Goal: Task Accomplishment & Management: Use online tool/utility

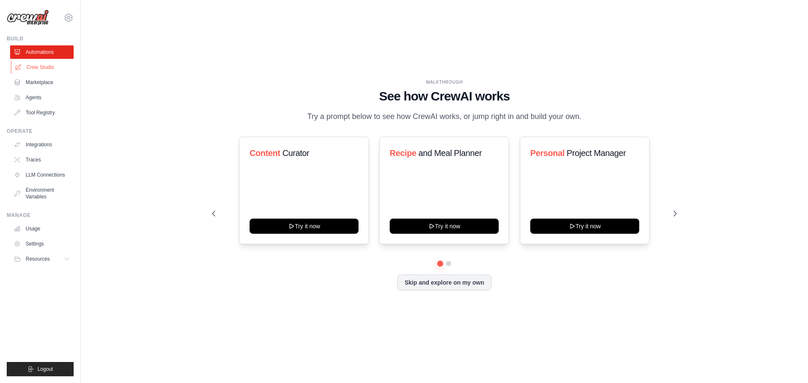
click at [42, 64] on link "Crew Studio" at bounding box center [43, 67] width 64 height 13
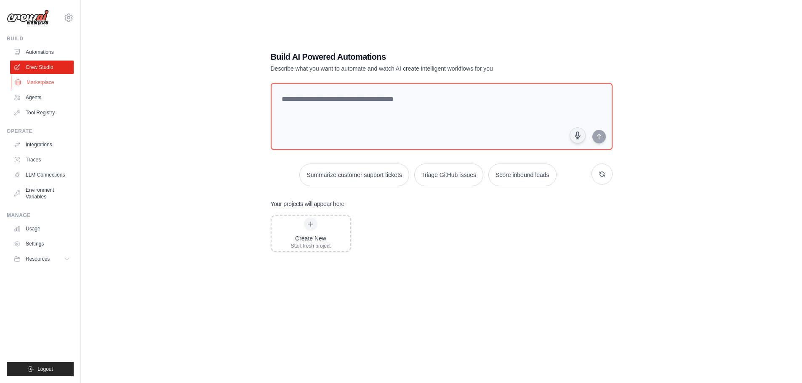
click at [41, 77] on link "Marketplace" at bounding box center [43, 82] width 64 height 13
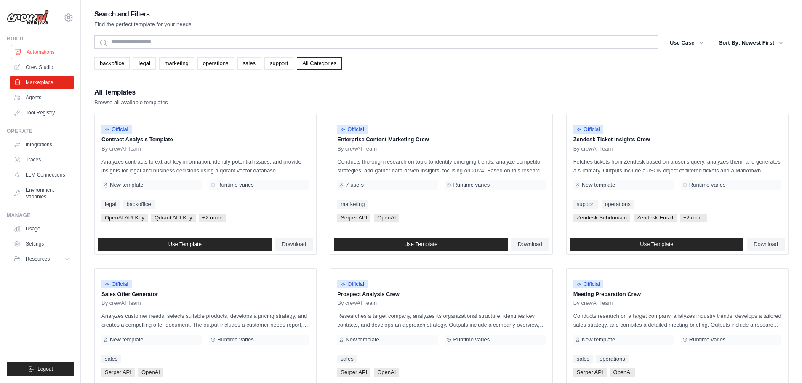
click at [46, 52] on link "Automations" at bounding box center [43, 51] width 64 height 13
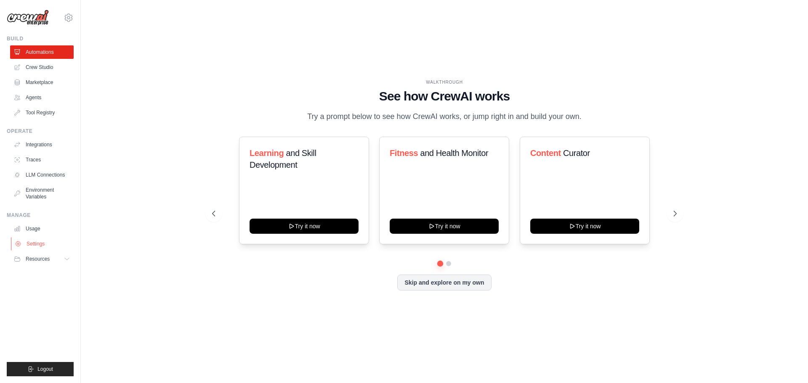
click at [48, 242] on link "Settings" at bounding box center [43, 243] width 64 height 13
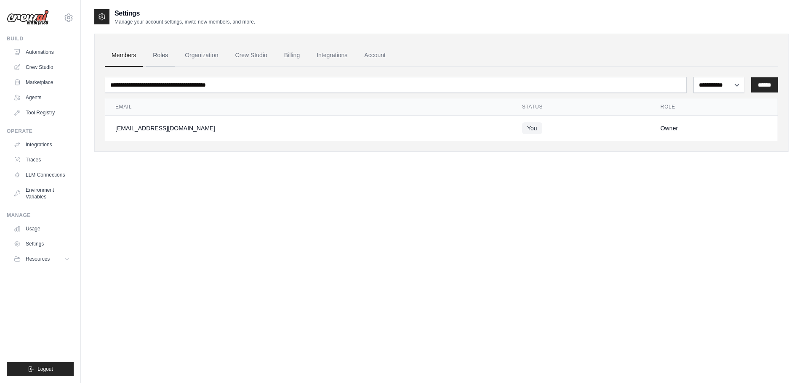
click at [155, 50] on link "Roles" at bounding box center [160, 55] width 29 height 23
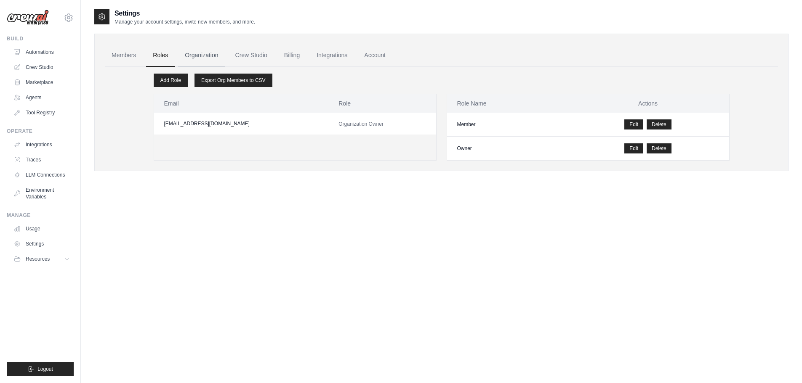
click at [197, 49] on link "Organization" at bounding box center [201, 55] width 47 height 23
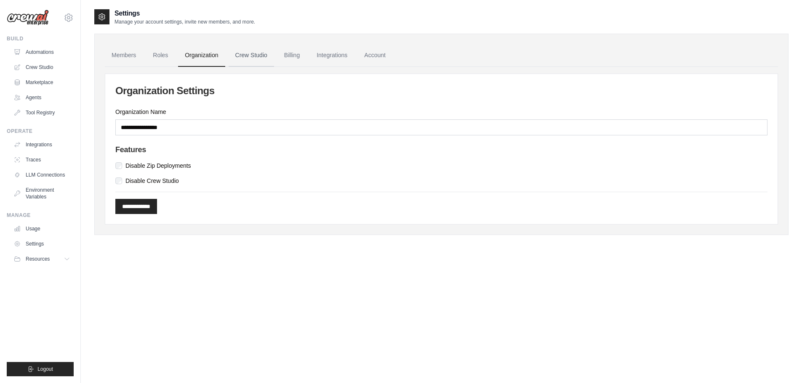
click at [241, 48] on link "Crew Studio" at bounding box center [251, 55] width 45 height 23
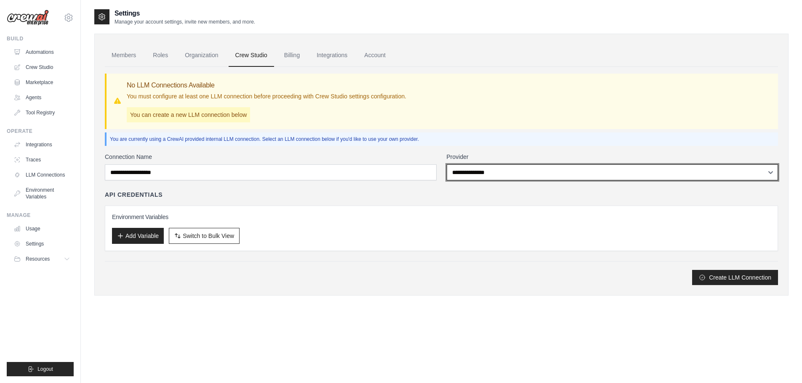
click at [545, 179] on select "**********" at bounding box center [613, 173] width 332 height 16
select select "******"
click at [447, 165] on select "**********" at bounding box center [613, 173] width 332 height 16
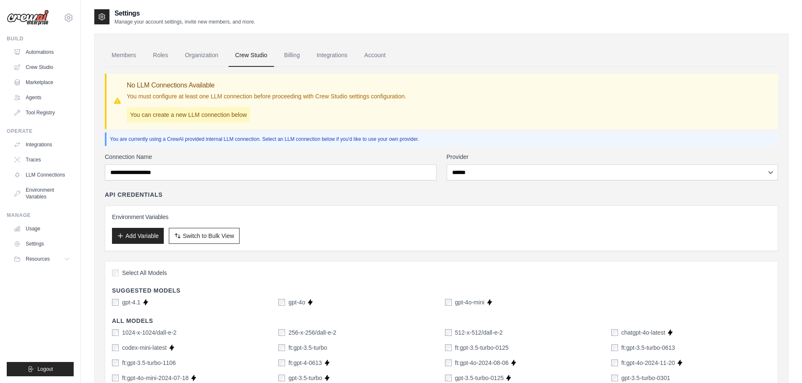
click at [360, 158] on label "Connection Name" at bounding box center [271, 157] width 332 height 8
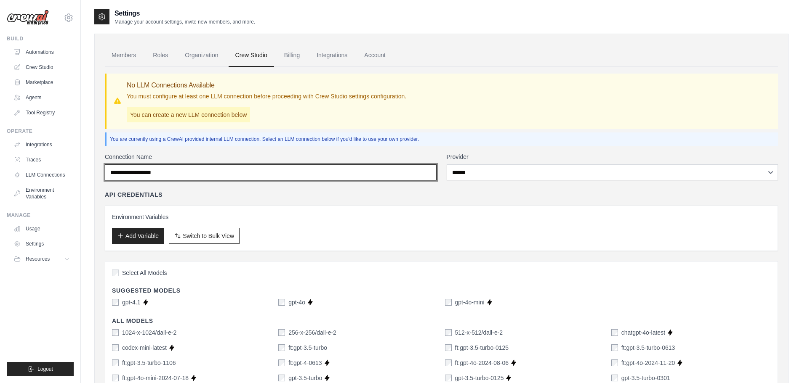
click at [360, 165] on input "Connection Name" at bounding box center [271, 173] width 332 height 16
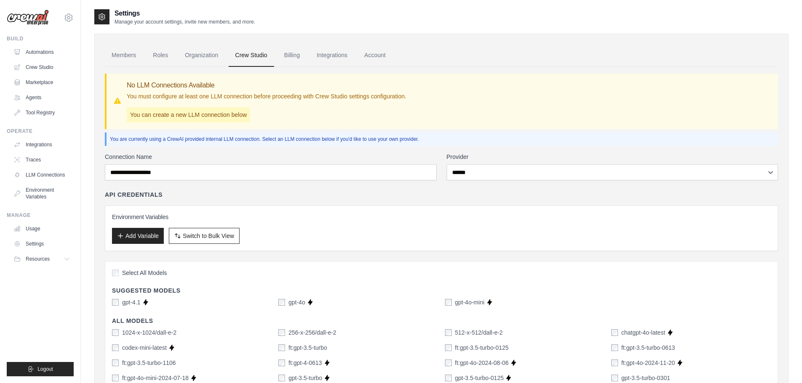
click at [355, 203] on div "API Credentials Environment Variables Add Variable Switch to Bulk View Switch t…" at bounding box center [441, 221] width 673 height 61
click at [37, 20] on img at bounding box center [28, 18] width 42 height 16
click at [37, 51] on link "Automations" at bounding box center [43, 51] width 64 height 13
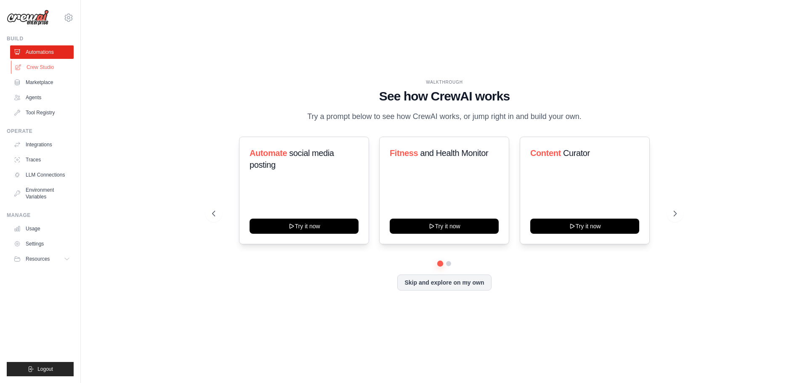
click at [40, 68] on link "Crew Studio" at bounding box center [43, 67] width 64 height 13
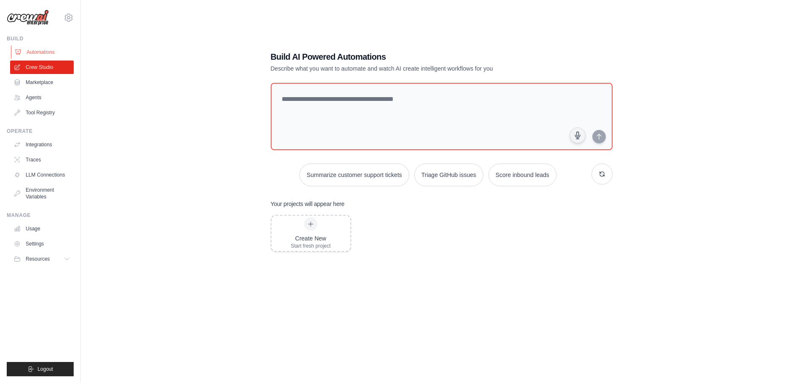
click at [42, 52] on link "Automations" at bounding box center [43, 51] width 64 height 13
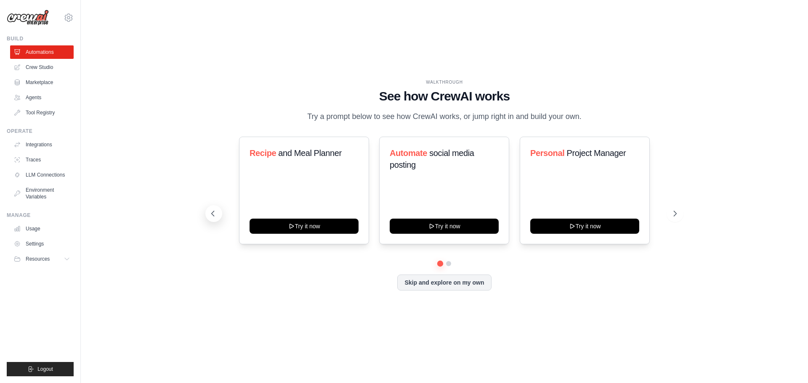
click at [214, 212] on icon at bounding box center [213, 214] width 8 height 8
click at [444, 189] on div "Content Curator Try it now" at bounding box center [444, 191] width 130 height 108
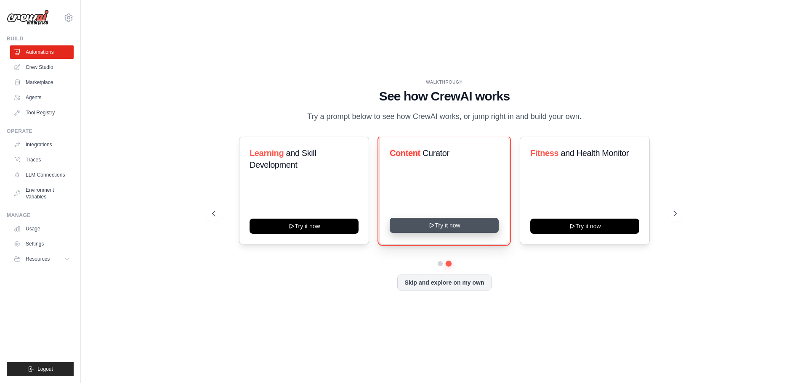
click at [439, 223] on button "Try it now" at bounding box center [444, 225] width 109 height 15
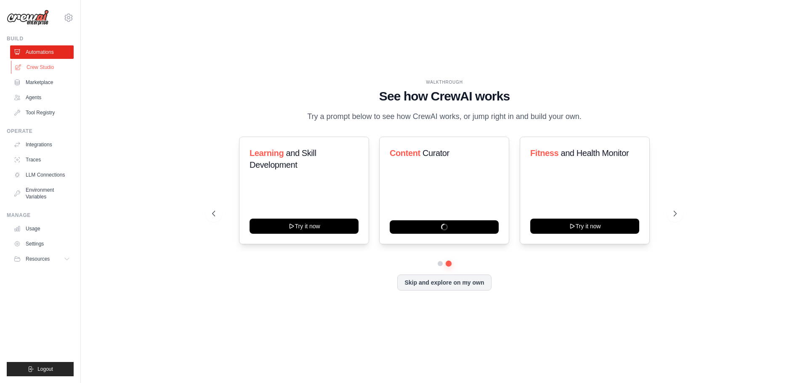
click at [58, 64] on link "Crew Studio" at bounding box center [43, 67] width 64 height 13
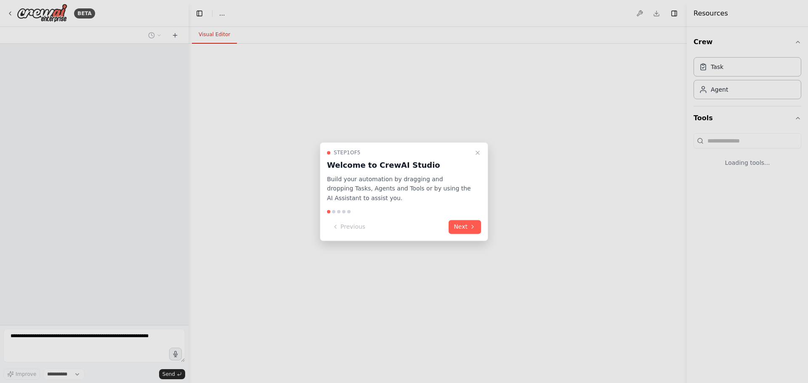
select select "****"
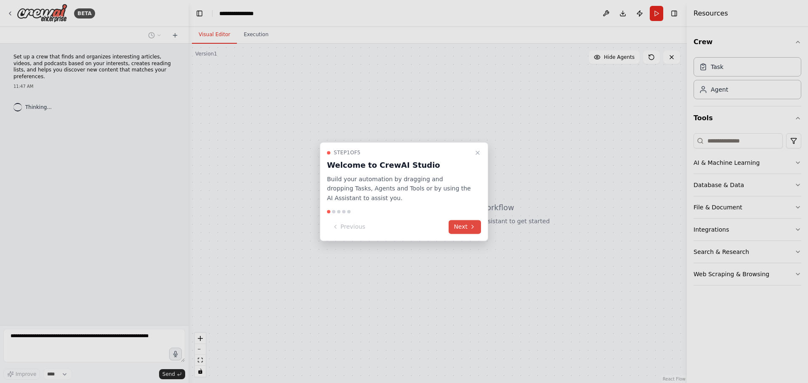
click at [472, 229] on icon at bounding box center [473, 227] width 2 height 3
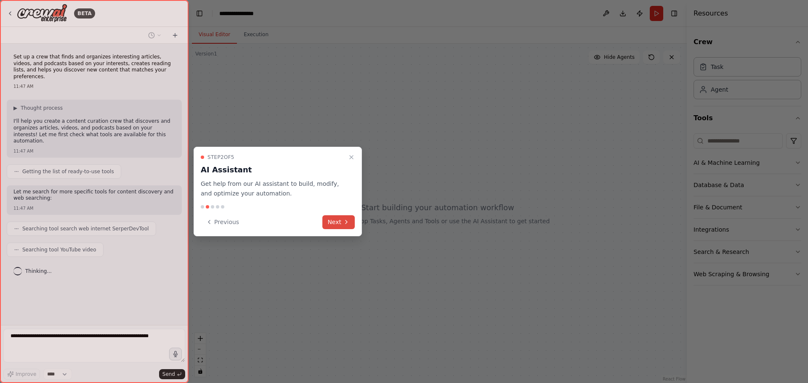
click at [347, 223] on icon at bounding box center [346, 222] width 7 height 7
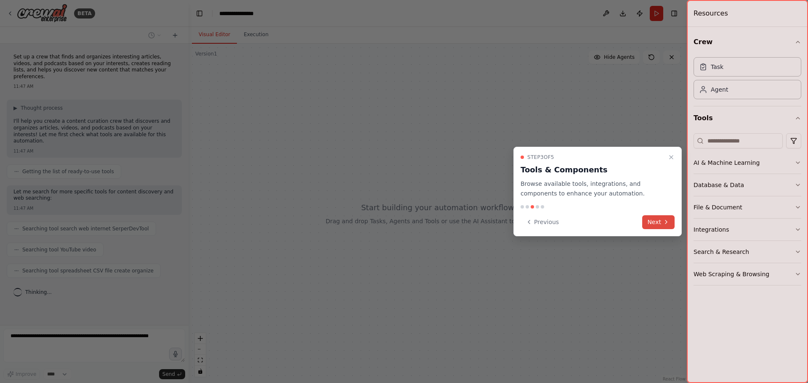
click at [659, 225] on button "Next" at bounding box center [658, 222] width 32 height 14
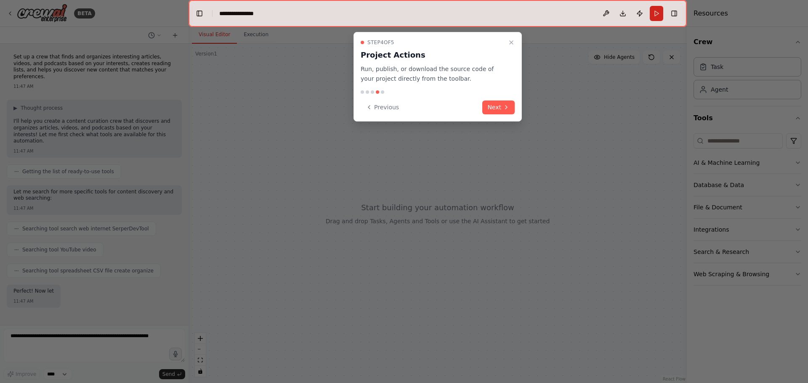
scroll to position [25, 0]
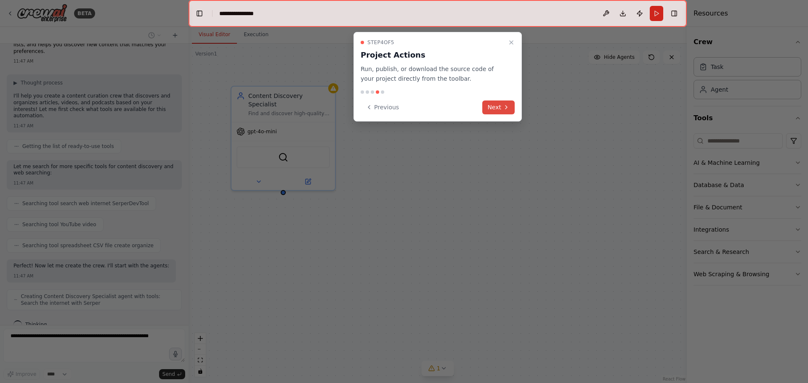
click at [497, 103] on button "Next" at bounding box center [498, 108] width 32 height 14
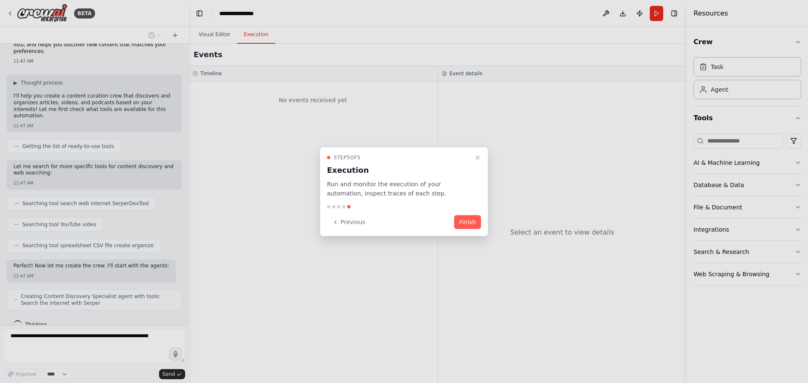
scroll to position [53, 0]
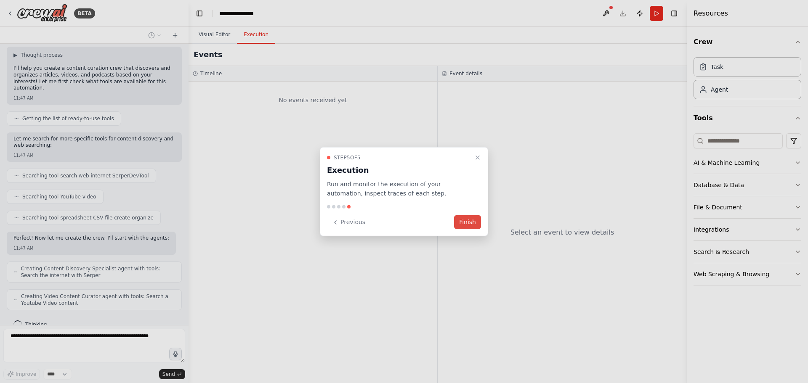
click at [474, 222] on button "Finish" at bounding box center [467, 222] width 27 height 14
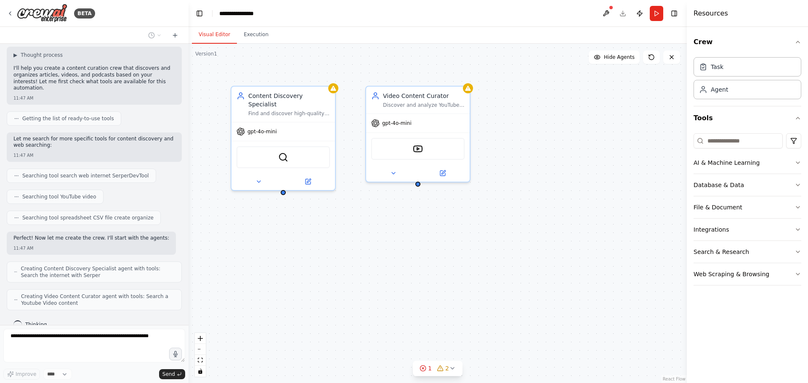
scroll to position [74, 0]
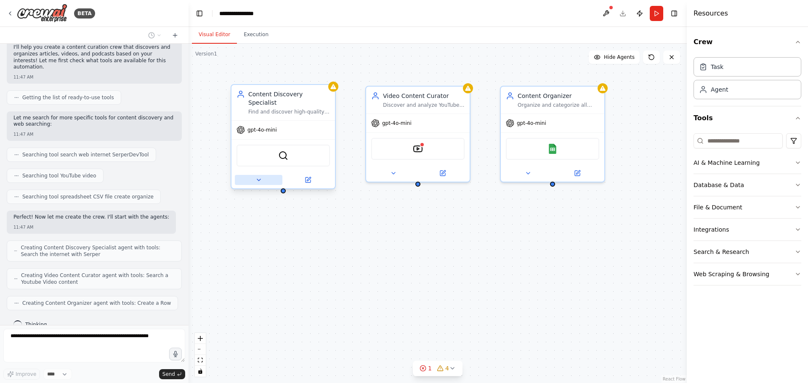
click at [261, 177] on icon at bounding box center [258, 180] width 7 height 7
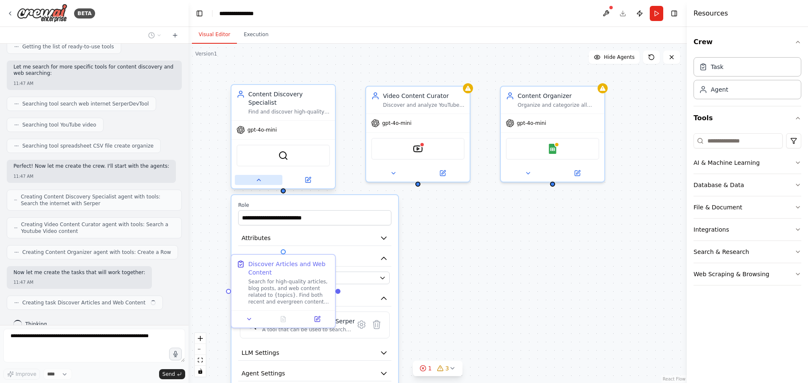
click at [261, 177] on icon at bounding box center [258, 180] width 7 height 7
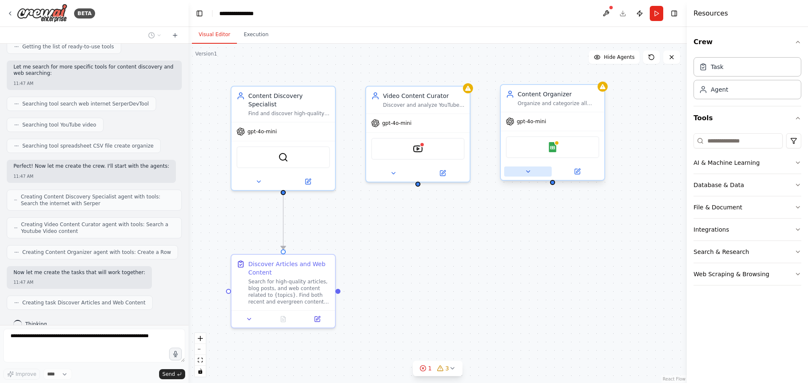
click at [532, 173] on button at bounding box center [528, 172] width 48 height 10
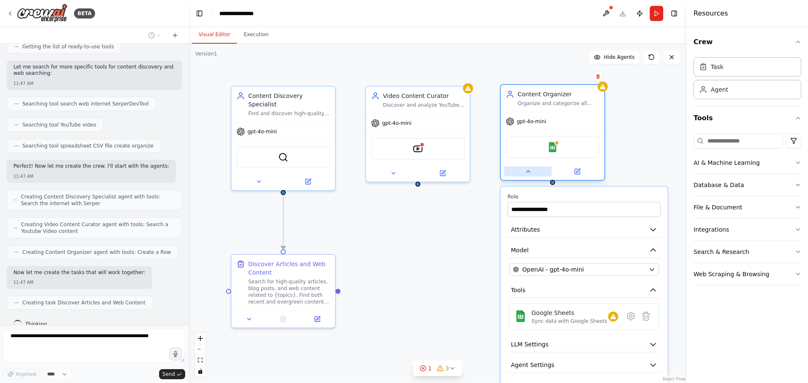
click at [532, 173] on button at bounding box center [528, 172] width 48 height 10
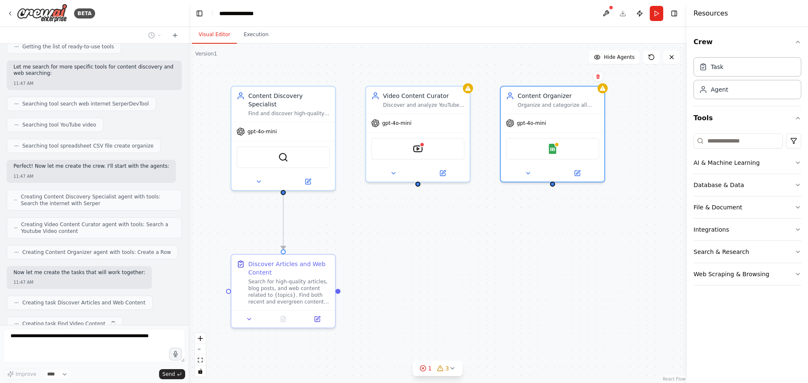
scroll to position [146, 0]
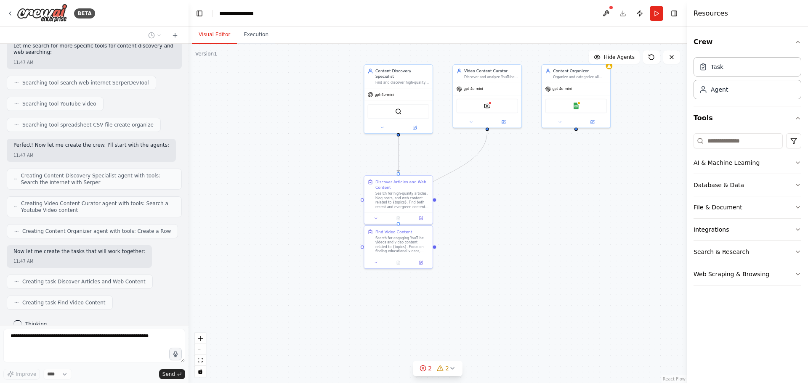
drag, startPoint x: 403, startPoint y: 282, endPoint x: 459, endPoint y: 214, distance: 88.3
click at [459, 214] on div ".deletable-edge-delete-btn { width: 20px; height: 20px; border: 0px solid #ffff…" at bounding box center [438, 214] width 498 height 340
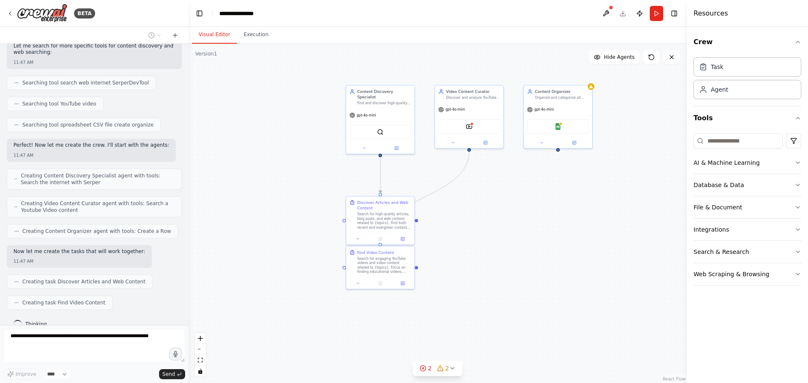
click at [806, 165] on div "Crew Task Agent Tools AI & Machine Learning Database & Data File & Document Int…" at bounding box center [747, 205] width 121 height 356
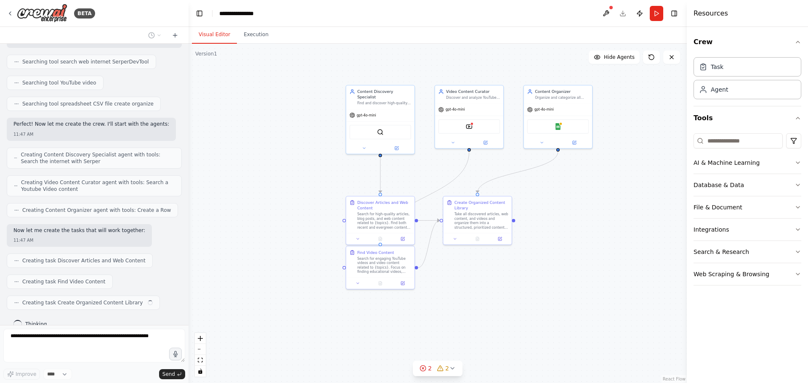
click at [803, 163] on div "Crew Task Agent Tools AI & Machine Learning Database & Data File & Document Int…" at bounding box center [747, 205] width 121 height 356
click at [799, 160] on icon "button" at bounding box center [798, 163] width 7 height 7
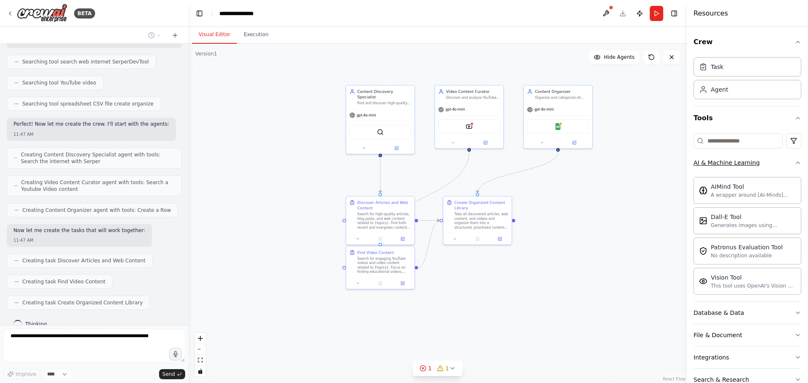
click at [799, 160] on div "Crew Task Agent Tools AI & Machine Learning AIMind Tool A wrapper around [AI-Mi…" at bounding box center [747, 205] width 121 height 356
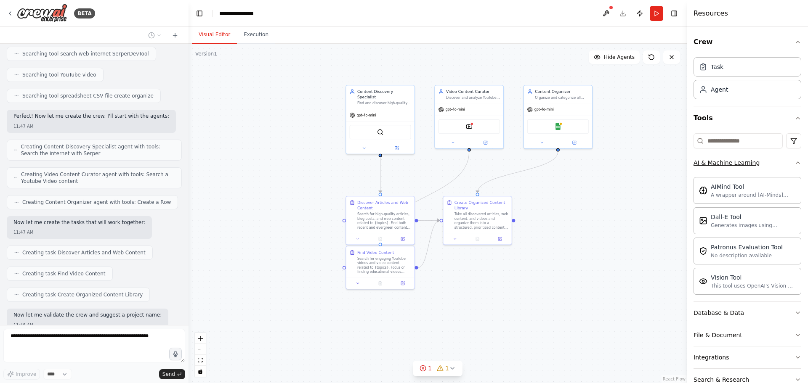
scroll to position [218, 0]
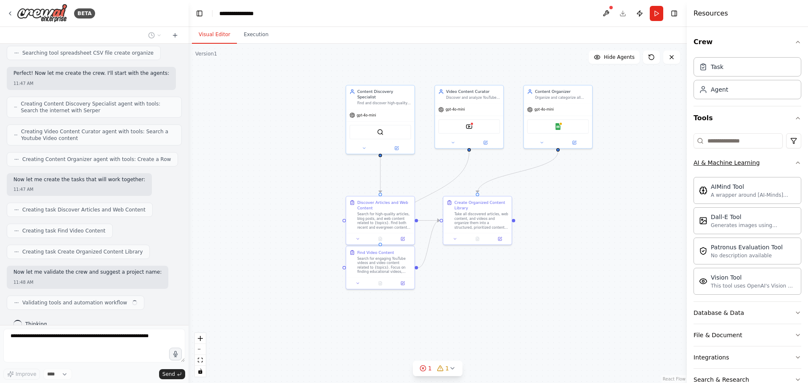
click at [789, 154] on button "AI & Machine Learning" at bounding box center [748, 163] width 108 height 22
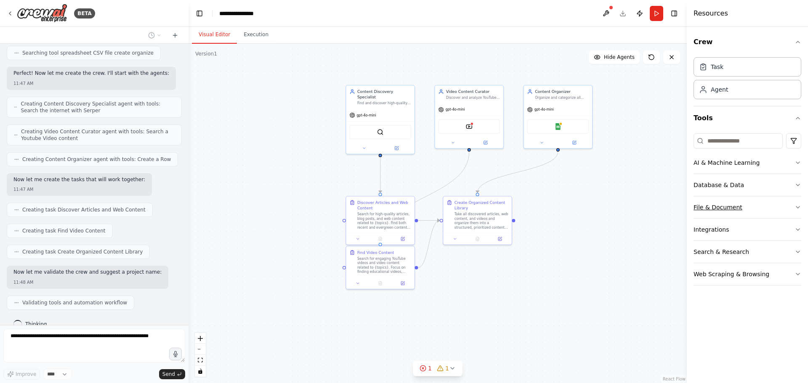
click at [791, 210] on button "File & Document" at bounding box center [748, 208] width 108 height 22
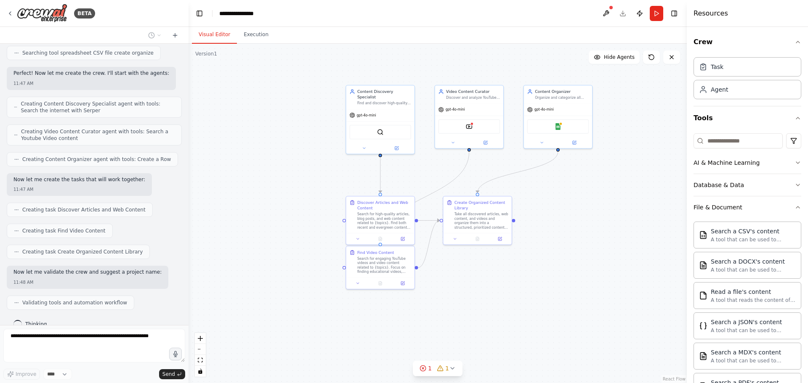
click at [798, 181] on div "Crew Task Agent Tools AI & Machine Learning Database & Data File & Document Sea…" at bounding box center [747, 205] width 121 height 356
click at [795, 182] on icon "button" at bounding box center [798, 185] width 7 height 7
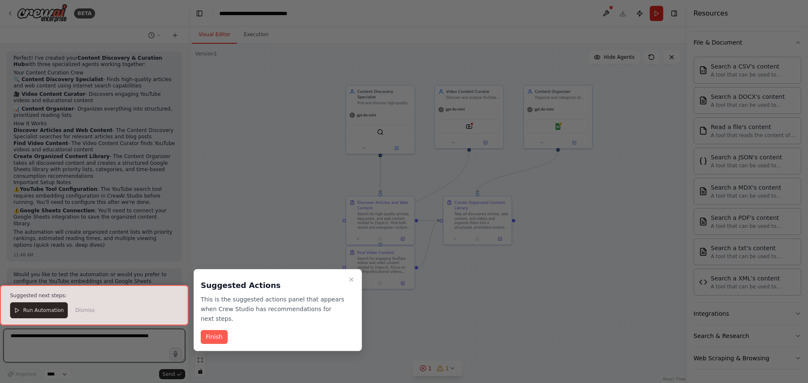
scroll to position [510, 0]
click at [216, 330] on button "Finish" at bounding box center [214, 337] width 27 height 14
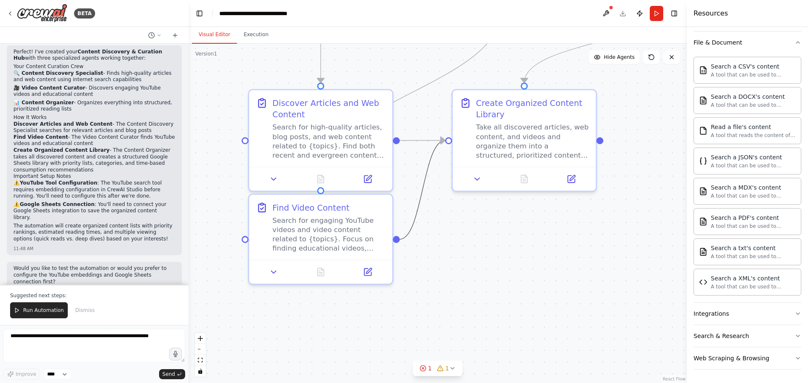
drag, startPoint x: 420, startPoint y: 208, endPoint x: 417, endPoint y: 322, distance: 114.1
click at [417, 321] on div ".deletable-edge-delete-btn { width: 20px; height: 20px; border: 0px solid #ffff…" at bounding box center [438, 214] width 498 height 340
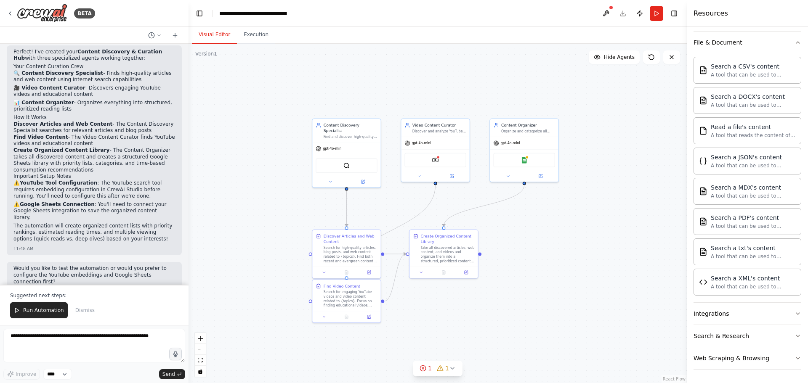
drag, startPoint x: 454, startPoint y: 244, endPoint x: 410, endPoint y: 306, distance: 75.4
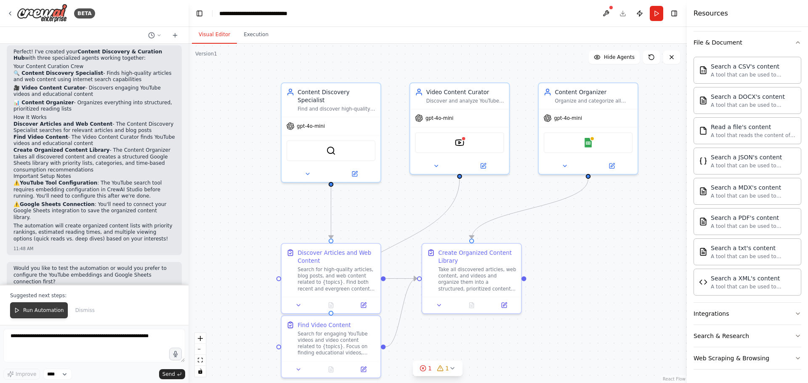
click at [38, 314] on span "Run Automation" at bounding box center [43, 310] width 41 height 7
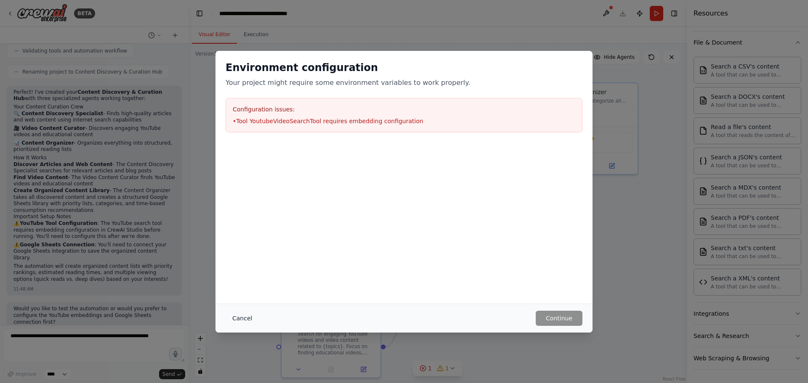
click at [239, 324] on button "Cancel" at bounding box center [242, 318] width 33 height 15
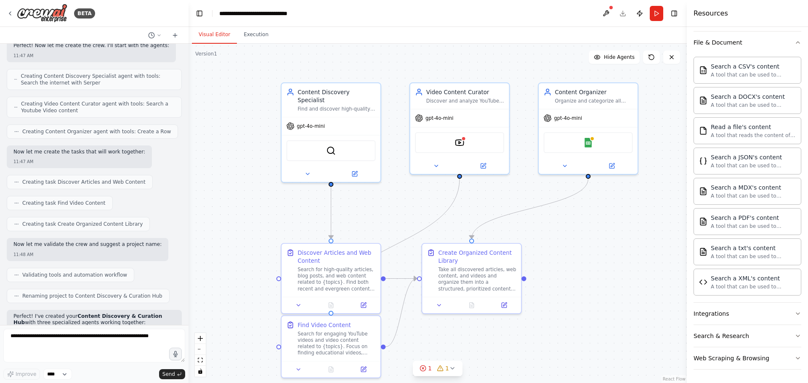
scroll to position [358, 0]
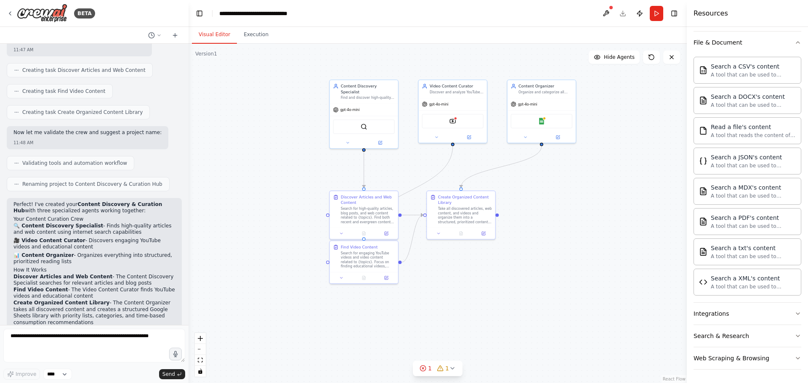
drag, startPoint x: 590, startPoint y: 300, endPoint x: 546, endPoint y: 230, distance: 82.7
click at [546, 230] on div ".deletable-edge-delete-btn { width: 20px; height: 20px; border: 0px solid #ffff…" at bounding box center [438, 214] width 498 height 340
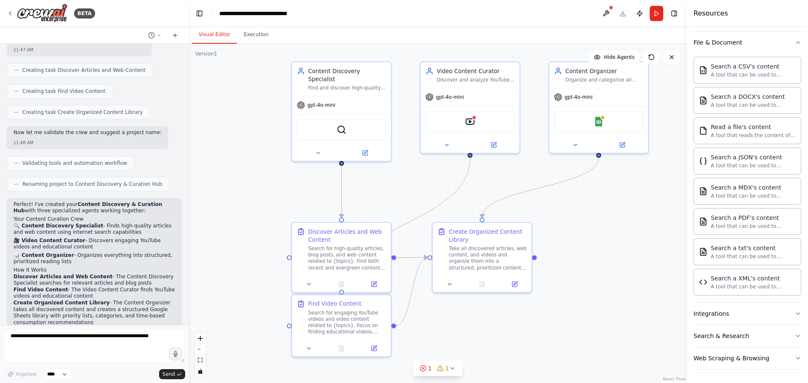
drag, startPoint x: 516, startPoint y: 212, endPoint x: 559, endPoint y: 264, distance: 68.1
click at [559, 264] on div ".deletable-edge-delete-btn { width: 20px; height: 20px; border: 0px solid #ffff…" at bounding box center [438, 214] width 498 height 340
click at [783, 361] on button "Web Scraping & Browsing" at bounding box center [748, 359] width 108 height 22
click at [784, 331] on button "Search & Research" at bounding box center [748, 336] width 108 height 22
click at [786, 311] on button "Integrations" at bounding box center [748, 314] width 108 height 22
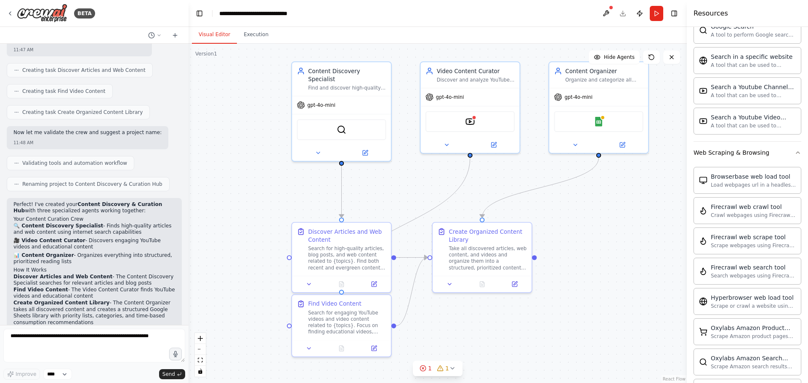
scroll to position [1798, 0]
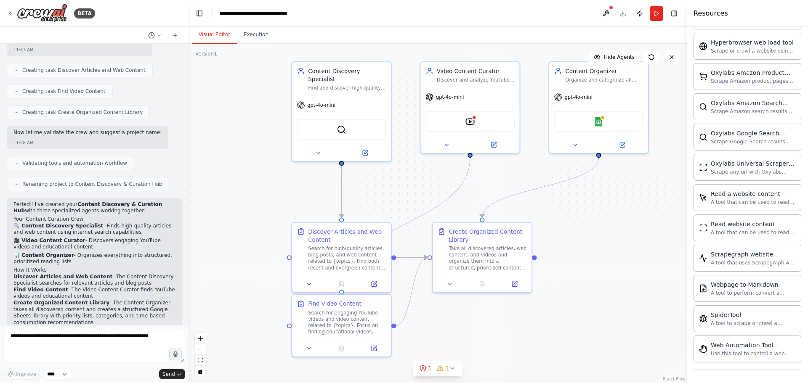
drag, startPoint x: 615, startPoint y: 228, endPoint x: 615, endPoint y: 199, distance: 29.0
click at [615, 199] on div ".deletable-edge-delete-btn { width: 20px; height: 20px; border: 0px solid #ffff…" at bounding box center [438, 214] width 498 height 340
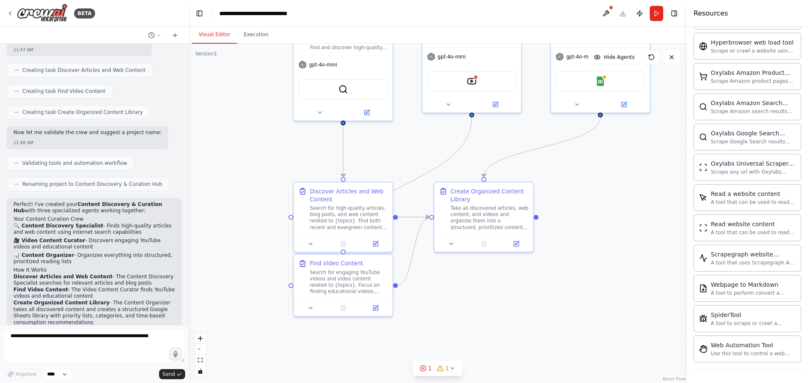
drag, startPoint x: 610, startPoint y: 276, endPoint x: 610, endPoint y: 308, distance: 32.0
click at [610, 306] on div ".deletable-edge-delete-btn { width: 20px; height: 20px; border: 0px solid #ffff…" at bounding box center [438, 214] width 498 height 340
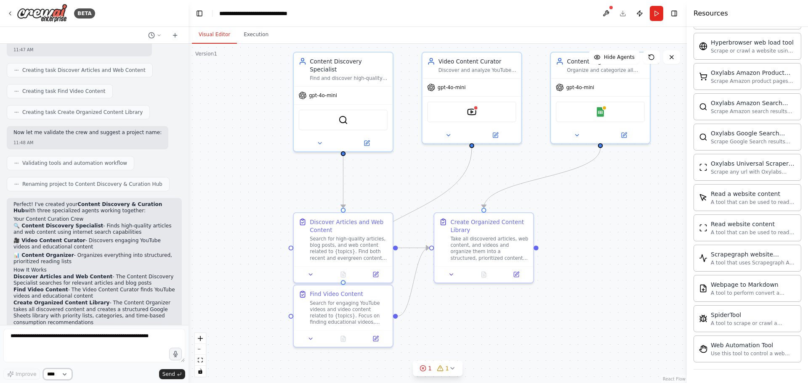
click at [61, 373] on select "****" at bounding box center [57, 374] width 29 height 11
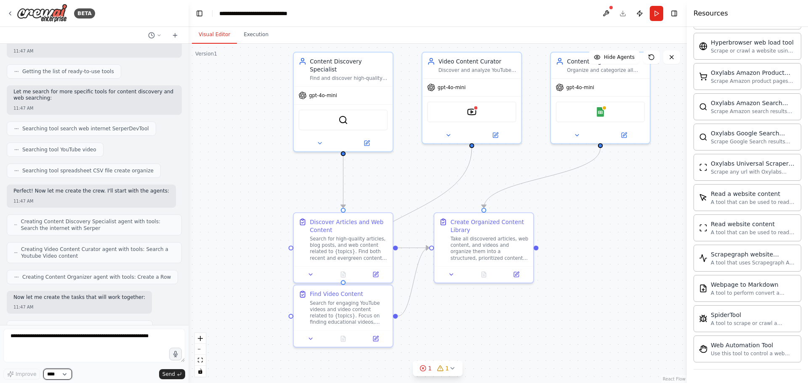
scroll to position [0, 0]
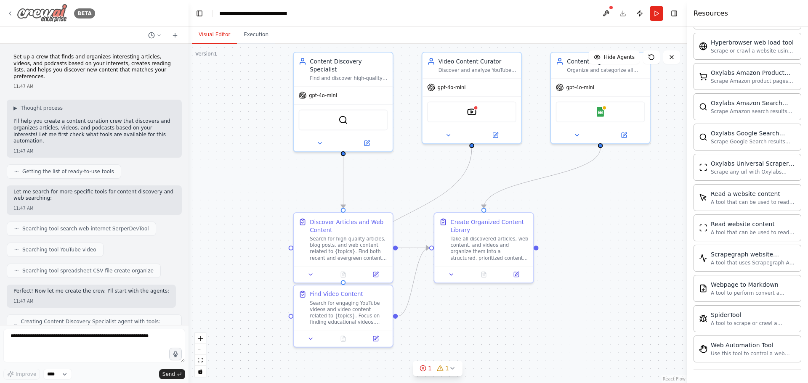
click at [7, 13] on icon at bounding box center [10, 13] width 7 height 7
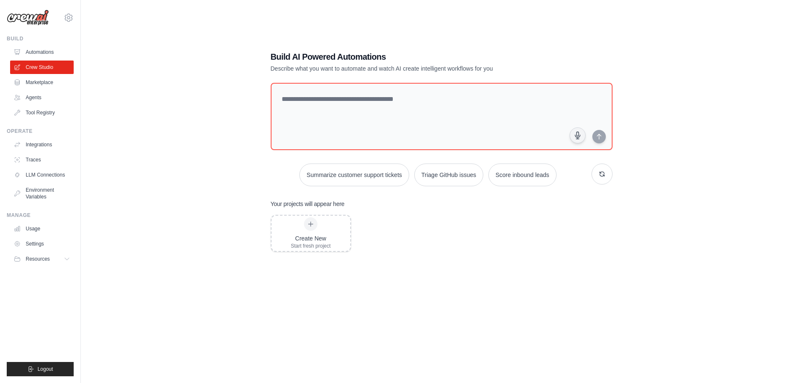
click at [51, 84] on link "Marketplace" at bounding box center [42, 82] width 64 height 13
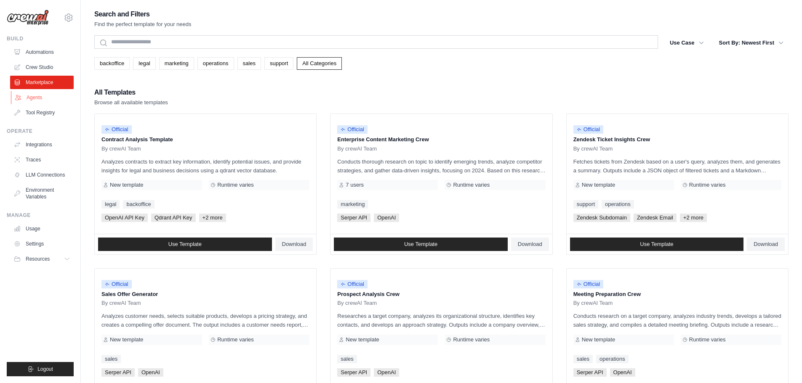
click at [54, 92] on link "Agents" at bounding box center [43, 97] width 64 height 13
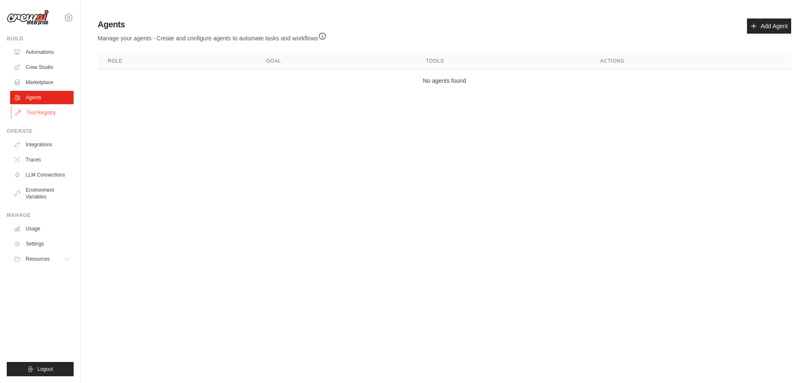
click at [42, 110] on link "Tool Registry" at bounding box center [43, 112] width 64 height 13
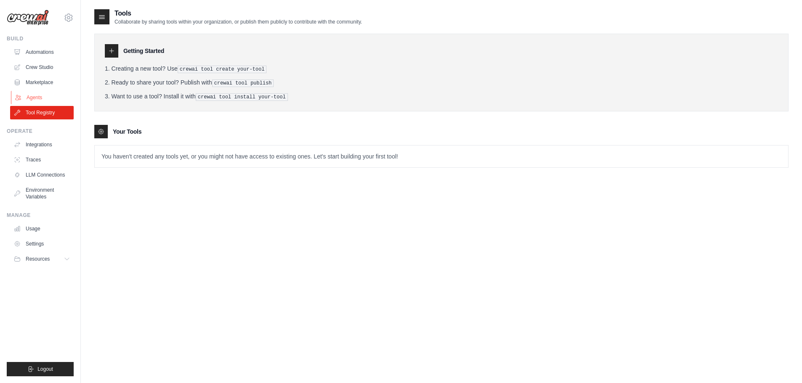
click at [48, 92] on link "Agents" at bounding box center [43, 97] width 64 height 13
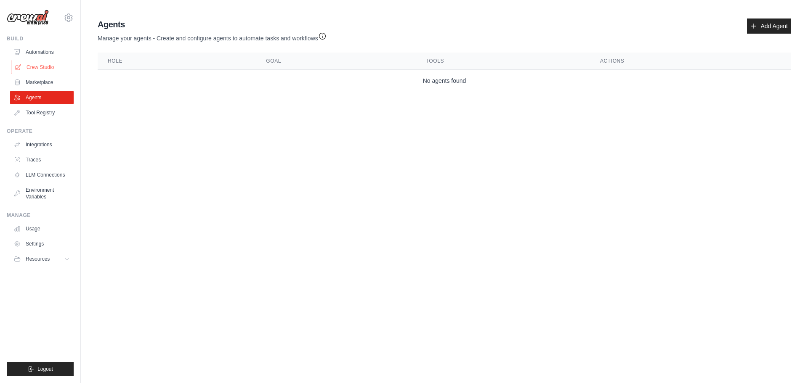
click at [51, 66] on link "Crew Studio" at bounding box center [43, 67] width 64 height 13
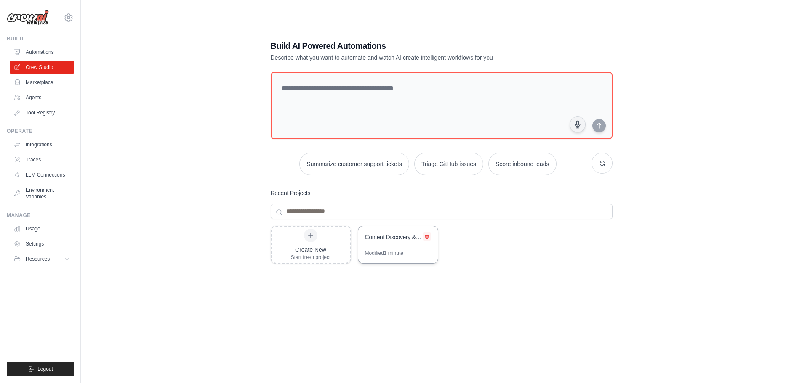
click at [427, 235] on icon at bounding box center [426, 236] width 5 height 5
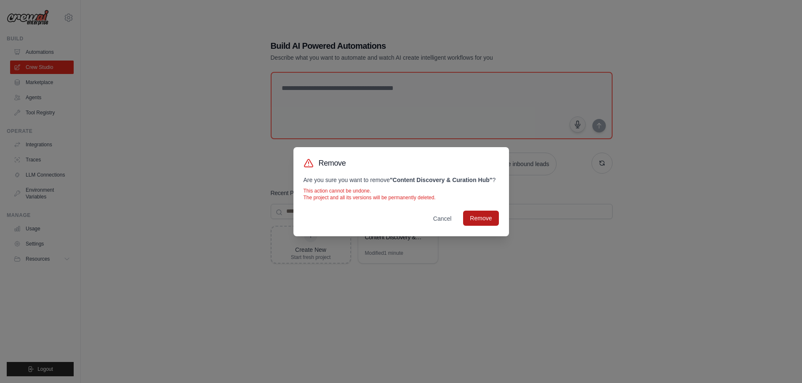
drag, startPoint x: 436, startPoint y: 211, endPoint x: 487, endPoint y: 213, distance: 50.1
click at [487, 213] on div "Cancel Remove" at bounding box center [400, 218] width 195 height 15
drag, startPoint x: 483, startPoint y: 215, endPoint x: 497, endPoint y: 228, distance: 18.8
click at [497, 228] on div "Remove Are you sure you want to remove " Content Discovery & Curation Hub " ? T…" at bounding box center [400, 191] width 215 height 89
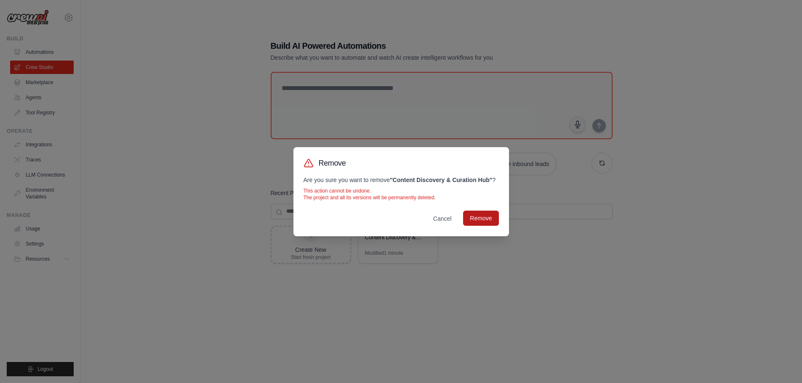
click at [491, 221] on button "Remove" at bounding box center [480, 218] width 35 height 15
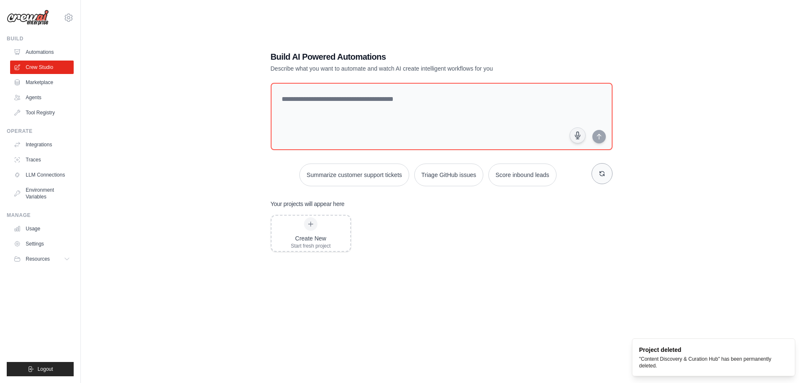
click at [597, 179] on button "button" at bounding box center [601, 173] width 21 height 21
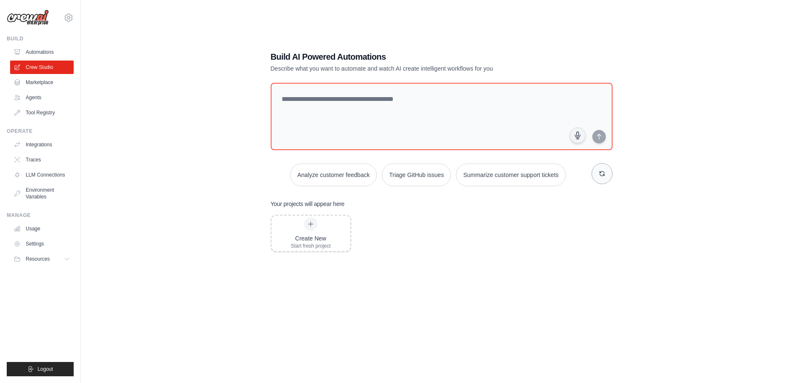
click at [597, 179] on button "button" at bounding box center [601, 173] width 21 height 21
click at [432, 114] on textarea at bounding box center [441, 116] width 345 height 68
click at [604, 171] on icon "button" at bounding box center [601, 173] width 7 height 7
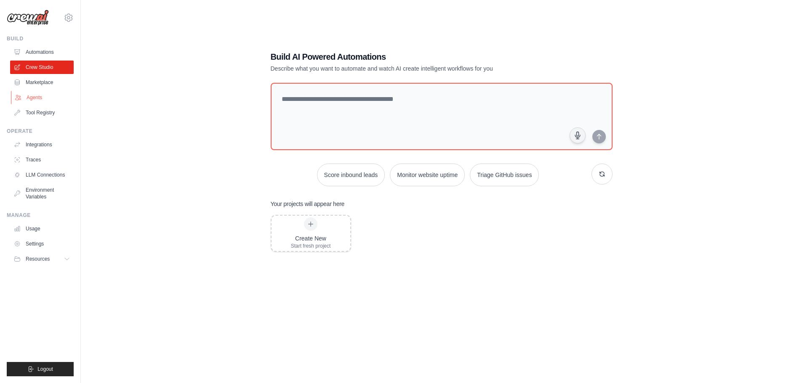
click at [43, 94] on link "Agents" at bounding box center [43, 97] width 64 height 13
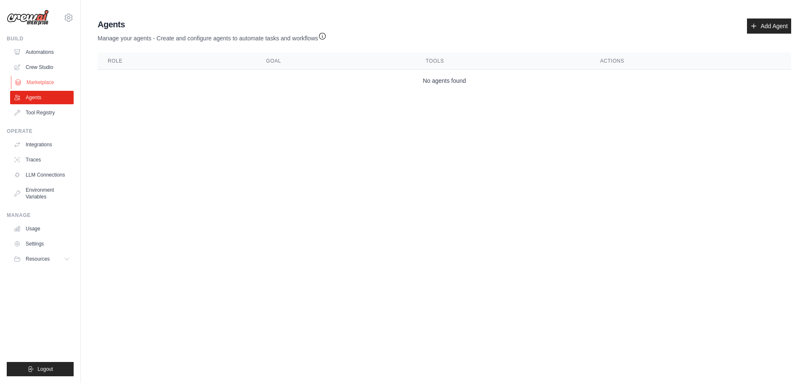
click at [53, 79] on link "Marketplace" at bounding box center [43, 82] width 64 height 13
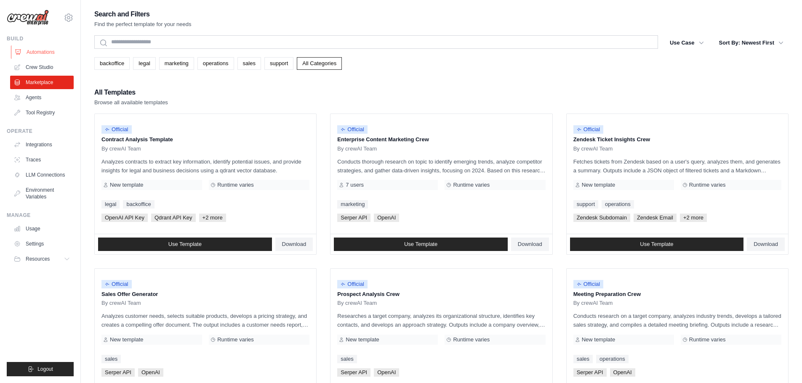
click at [46, 53] on link "Automations" at bounding box center [43, 51] width 64 height 13
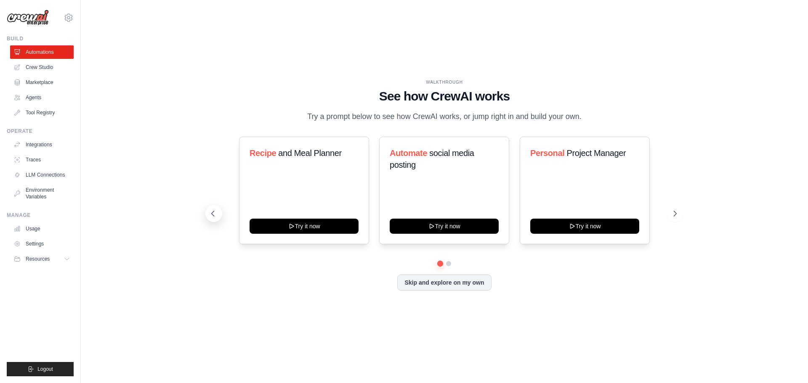
click at [209, 215] on icon at bounding box center [213, 214] width 8 height 8
click at [676, 213] on icon at bounding box center [676, 213] width 3 height 5
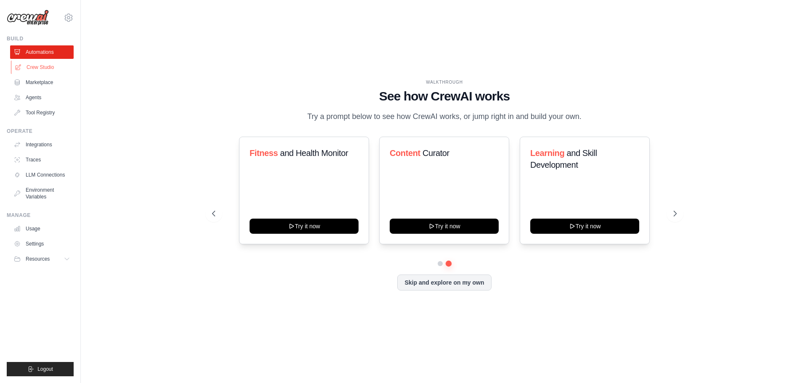
click at [45, 66] on link "Crew Studio" at bounding box center [43, 67] width 64 height 13
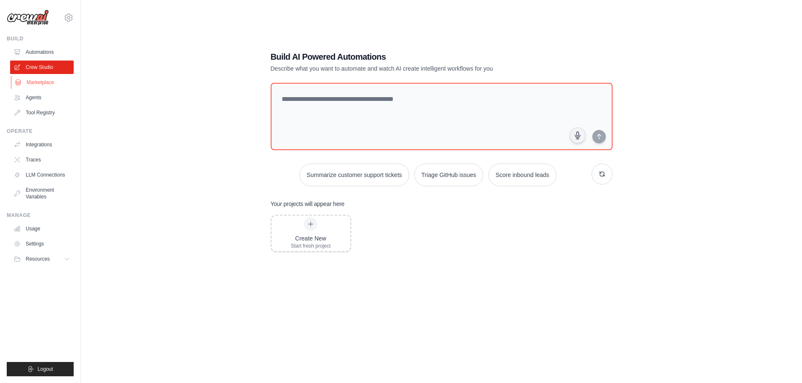
click at [43, 82] on link "Marketplace" at bounding box center [43, 82] width 64 height 13
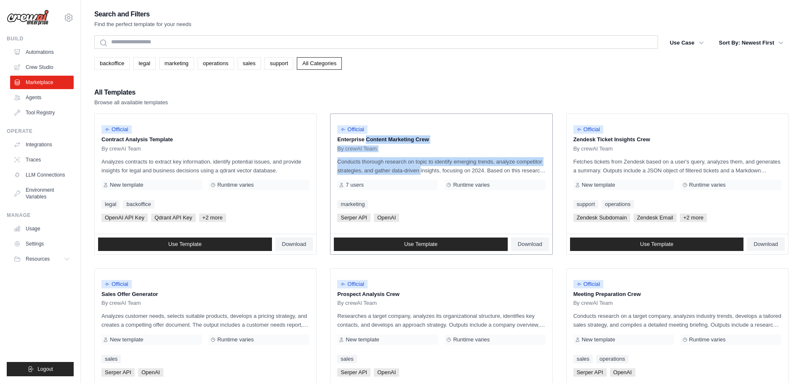
drag, startPoint x: 338, startPoint y: 139, endPoint x: 402, endPoint y: 172, distance: 72.1
click at [401, 172] on div "Official Enterprise Content Marketing Crew By crewAI Team Conducts thorough res…" at bounding box center [440, 174] width 221 height 120
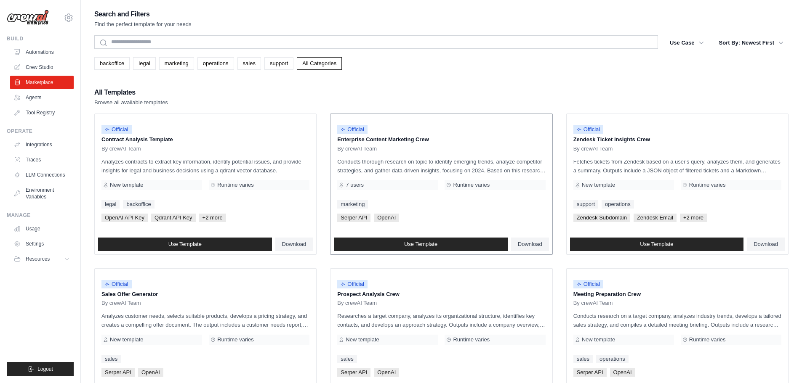
click at [486, 171] on p "Conducts thorough research on topic to identify emerging trends, analyze compet…" at bounding box center [441, 166] width 208 height 18
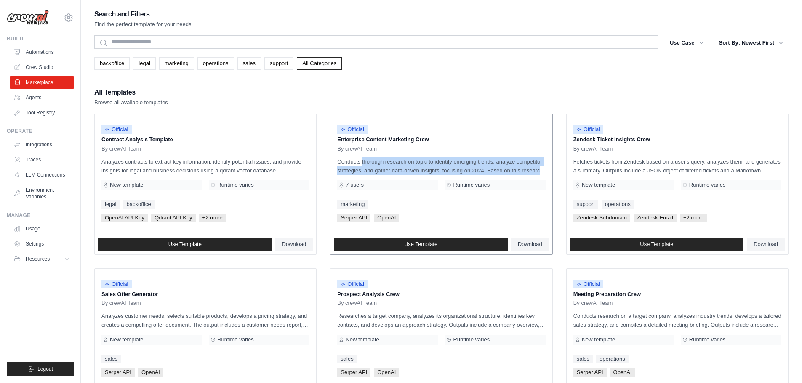
click at [486, 171] on p "Conducts thorough research on topic to identify emerging trends, analyze compet…" at bounding box center [441, 166] width 208 height 18
copy div "Conducts thorough research on topic to identify emerging trends, analyze compet…"
click at [483, 160] on p "Conducts thorough research on topic to identify emerging trends, analyze compet…" at bounding box center [441, 166] width 208 height 18
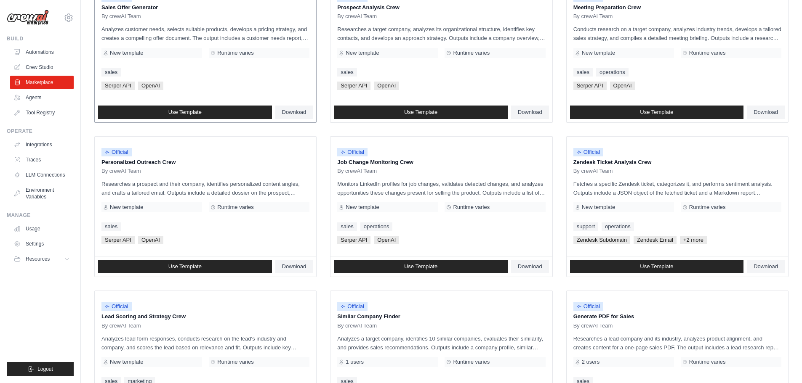
scroll to position [396, 0]
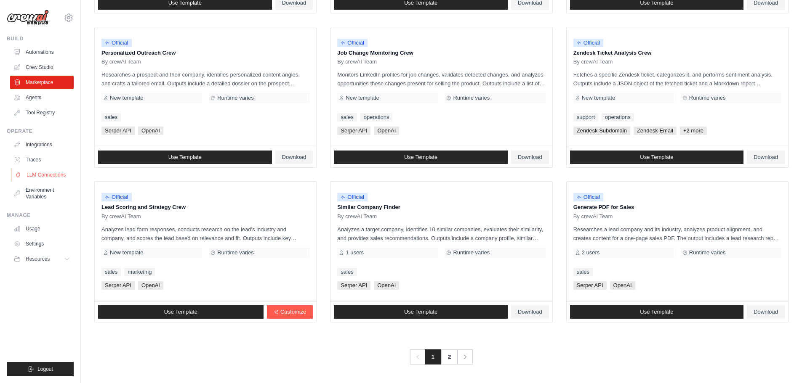
click at [49, 176] on link "LLM Connections" at bounding box center [43, 174] width 64 height 13
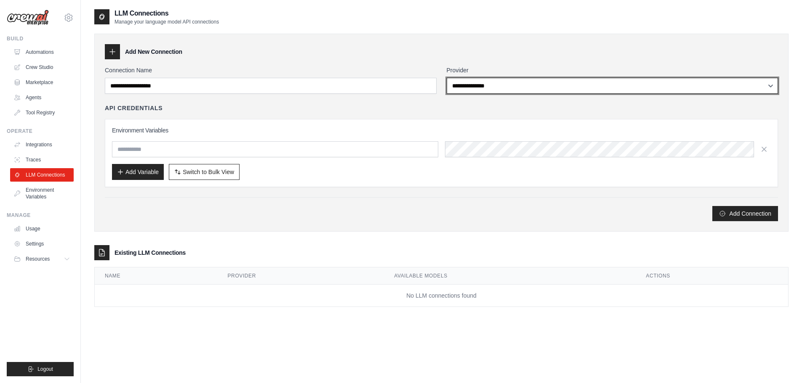
click at [517, 80] on select "**********" at bounding box center [613, 86] width 332 height 16
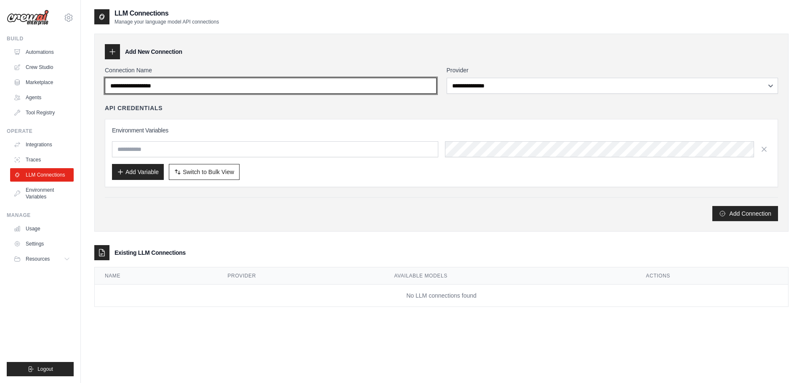
click at [366, 79] on input "Connection Name" at bounding box center [271, 86] width 332 height 16
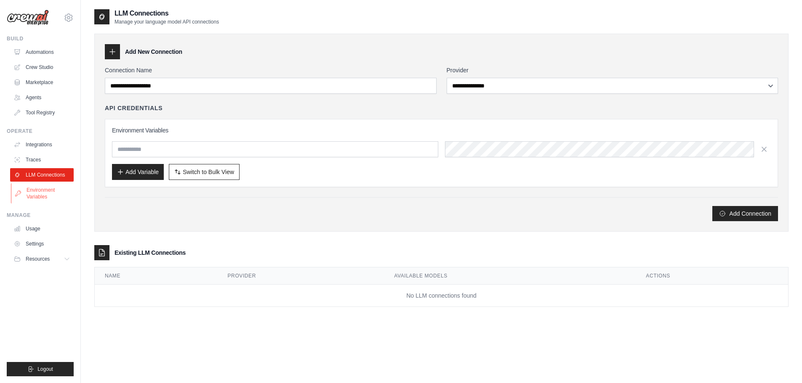
click at [50, 195] on link "Environment Variables" at bounding box center [43, 193] width 64 height 20
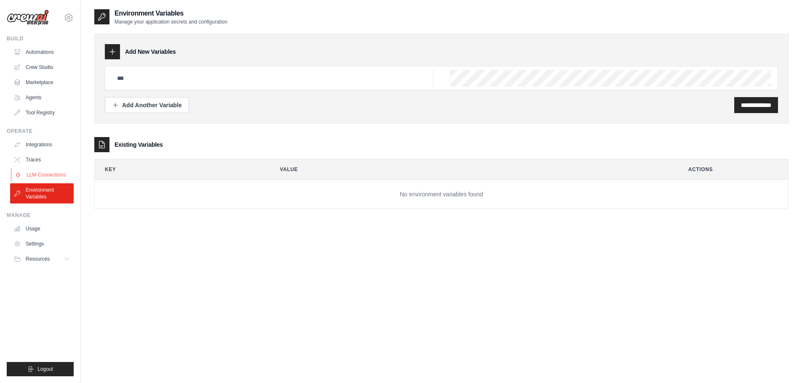
click at [47, 172] on link "LLM Connections" at bounding box center [43, 174] width 64 height 13
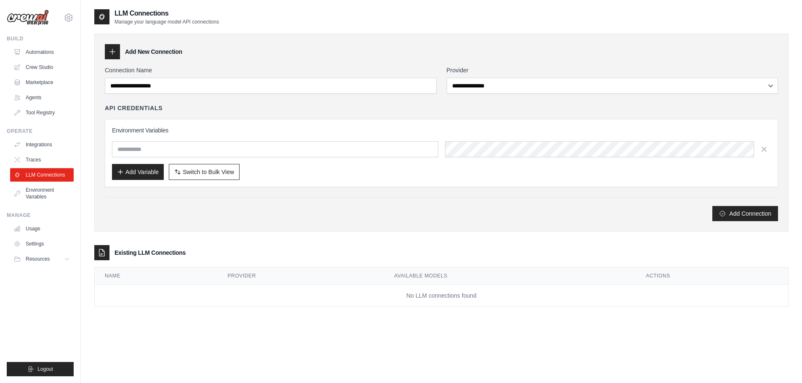
click at [50, 156] on link "Traces" at bounding box center [42, 159] width 64 height 13
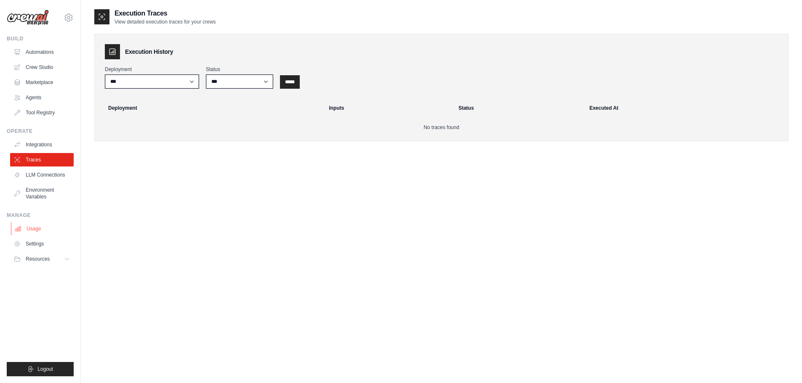
click at [47, 226] on link "Usage" at bounding box center [43, 228] width 64 height 13
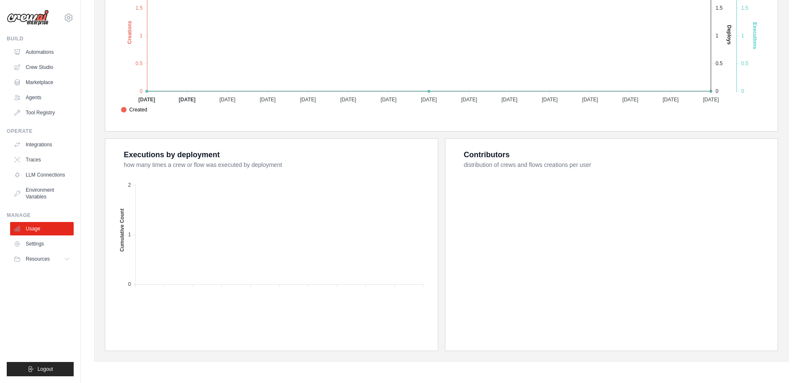
scroll to position [227, 0]
click at [44, 247] on link "Settings" at bounding box center [43, 243] width 64 height 13
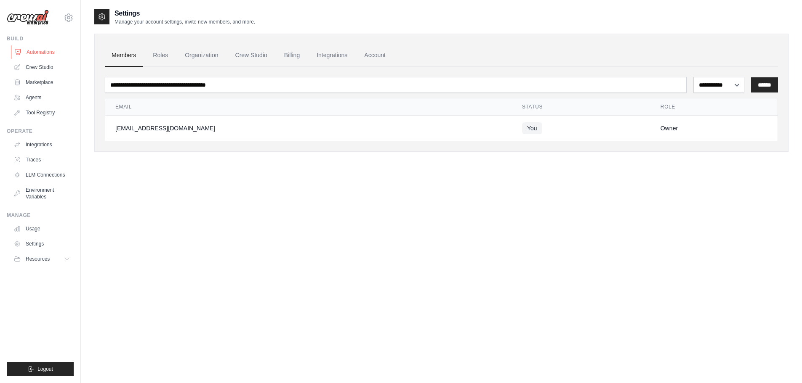
click at [54, 55] on link "Automations" at bounding box center [43, 51] width 64 height 13
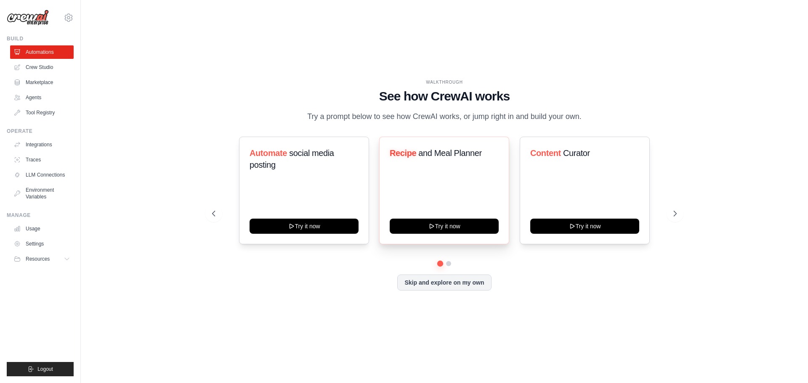
click at [466, 165] on div "Recipe and Meal Planner" at bounding box center [444, 156] width 109 height 19
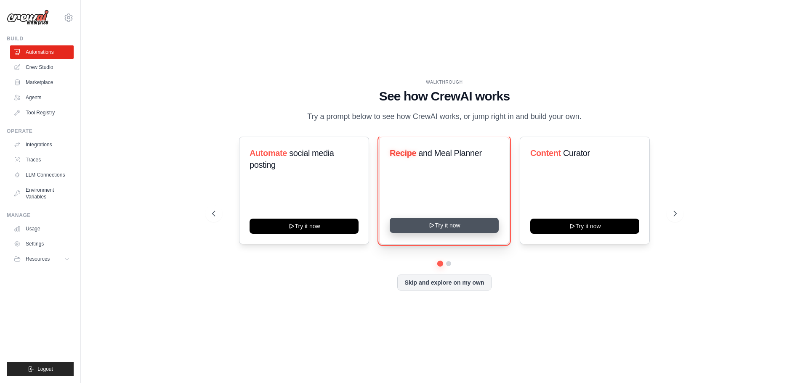
click at [466, 225] on button "Try it now" at bounding box center [444, 225] width 109 height 15
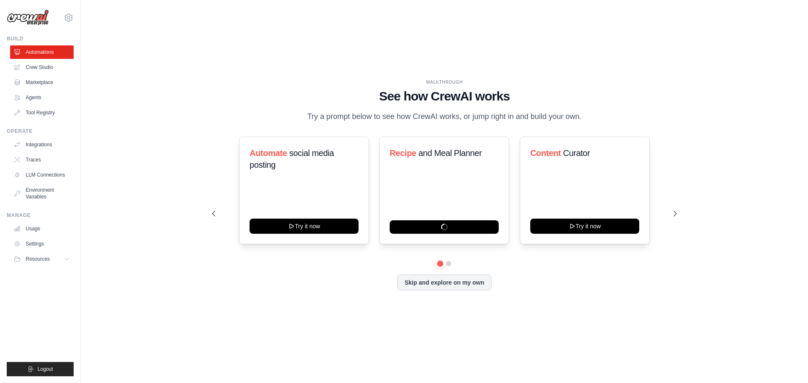
click at [40, 19] on img at bounding box center [28, 18] width 42 height 16
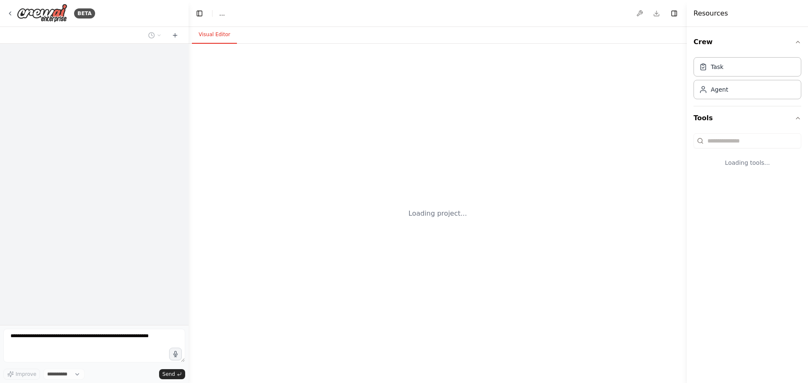
select select "****"
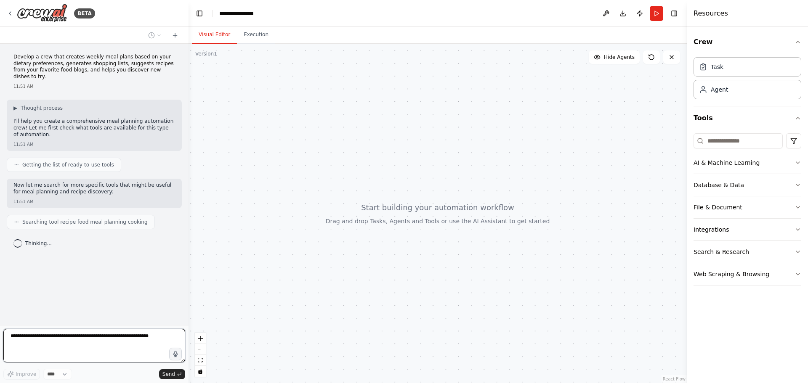
drag, startPoint x: 12, startPoint y: 66, endPoint x: 76, endPoint y: 66, distance: 64.0
click at [72, 66] on div "Develop a crew that creates weekly meal plans based on your dietary preferences…" at bounding box center [94, 72] width 175 height 43
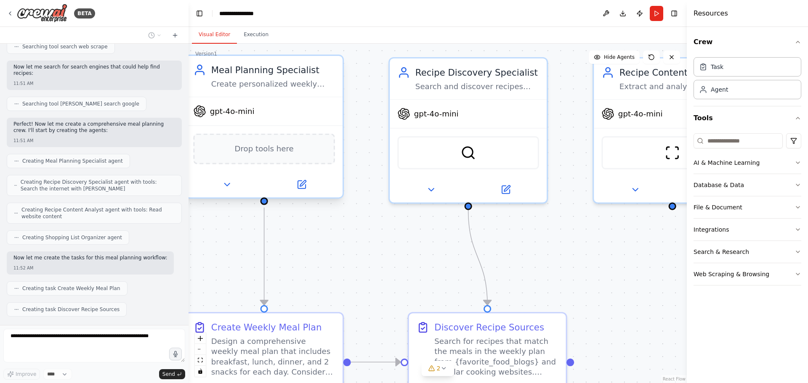
scroll to position [254, 0]
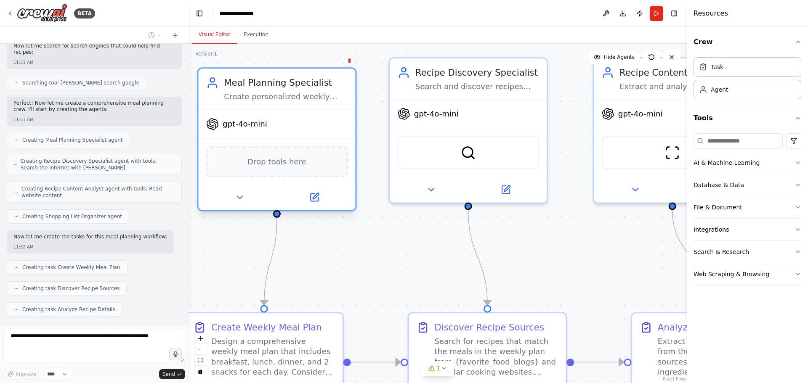
drag, startPoint x: 225, startPoint y: 71, endPoint x: 242, endPoint y: 90, distance: 25.9
click at [242, 90] on div "Meal Planning Specialist Create personalized weekly meal plans based on {dietar…" at bounding box center [286, 89] width 124 height 26
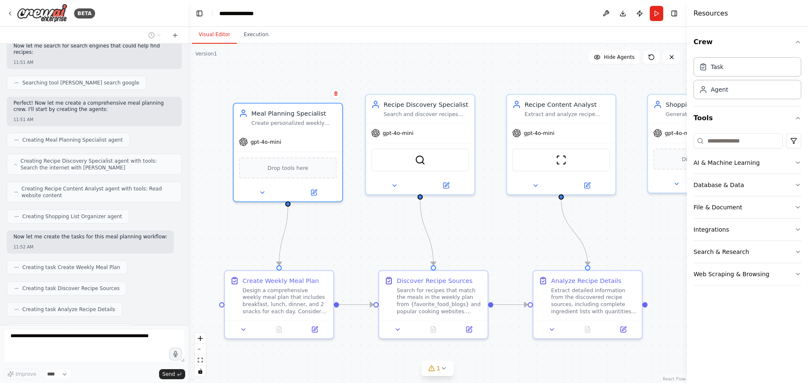
scroll to position [275, 0]
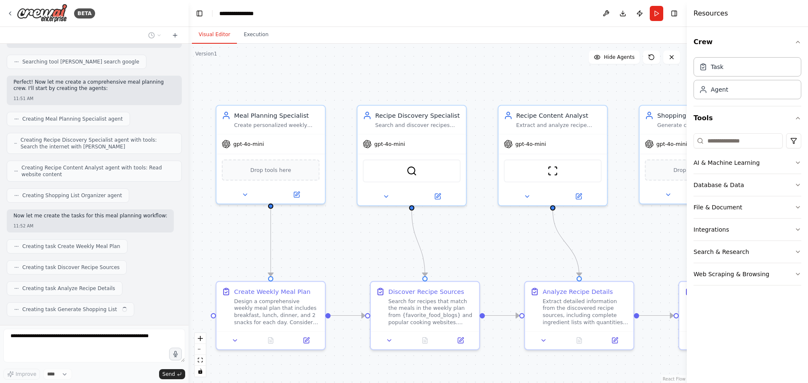
drag, startPoint x: 553, startPoint y: 264, endPoint x: 543, endPoint y: 246, distance: 20.7
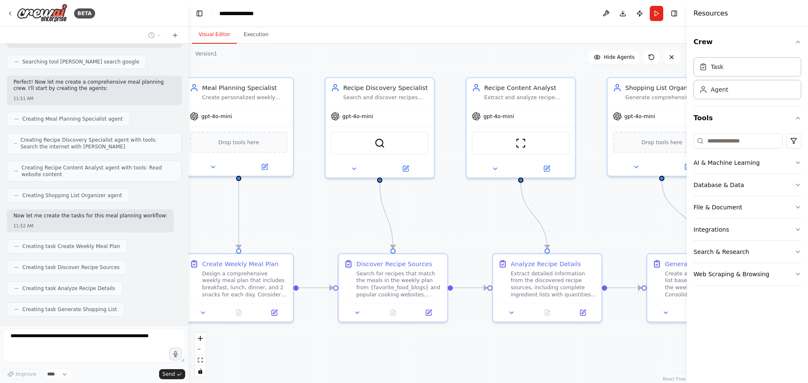
drag, startPoint x: 543, startPoint y: 246, endPoint x: 508, endPoint y: 245, distance: 35.4
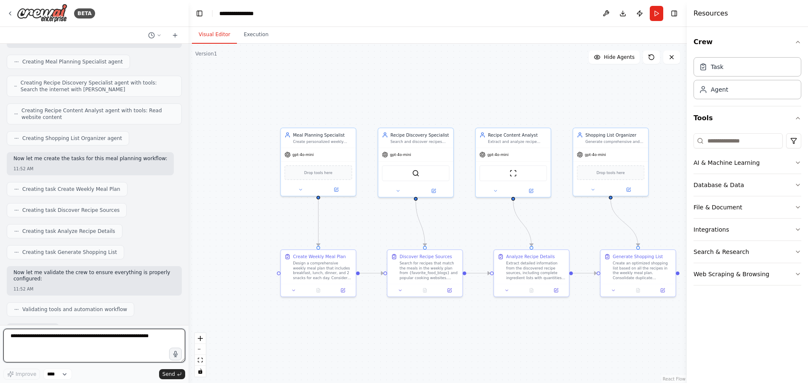
scroll to position [383, 0]
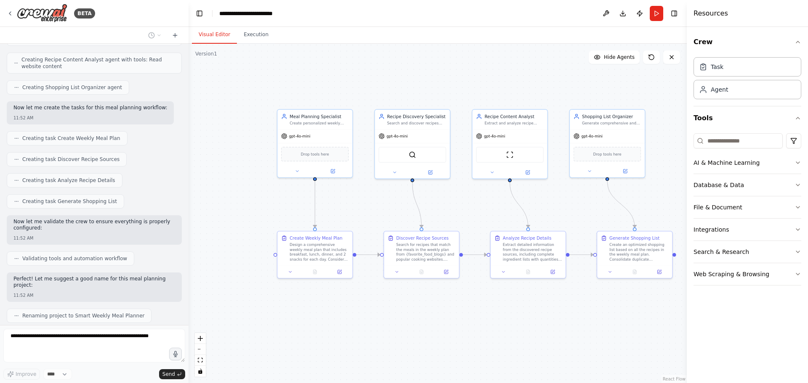
drag, startPoint x: 508, startPoint y: 245, endPoint x: 500, endPoint y: 218, distance: 28.1
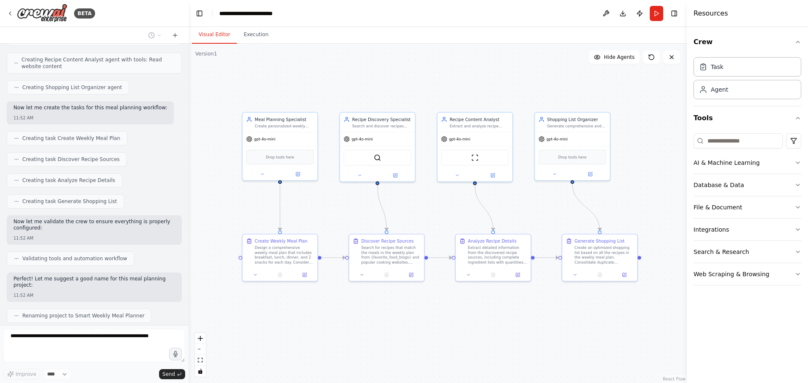
drag, startPoint x: 455, startPoint y: 193, endPoint x: 425, endPoint y: 205, distance: 32.4
click at [425, 205] on div ".deletable-edge-delete-btn { width: 20px; height: 20px; border: 0px solid #ffff…" at bounding box center [438, 214] width 498 height 340
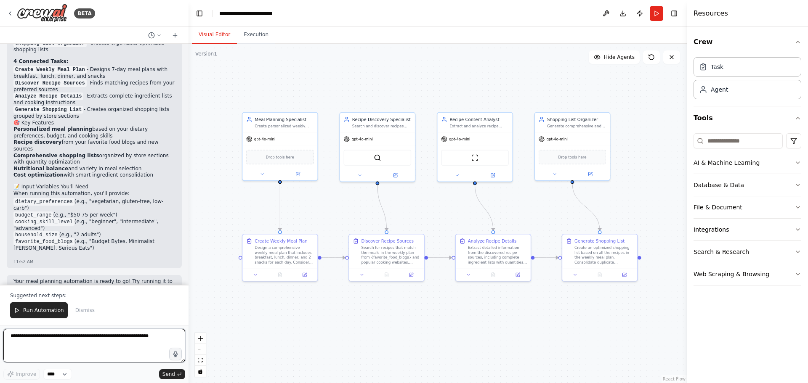
scroll to position [746, 0]
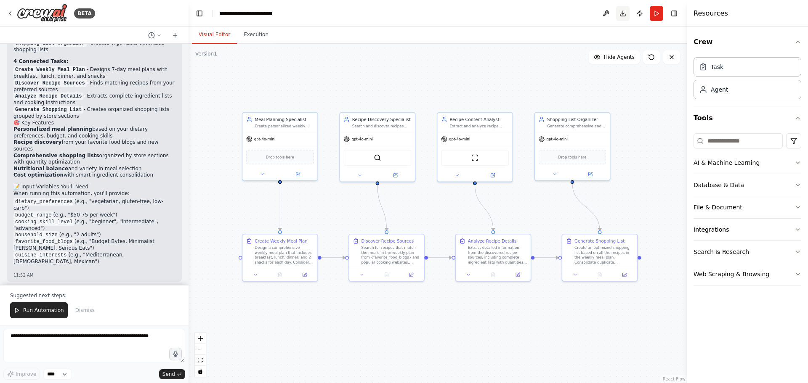
click at [622, 12] on button "Download" at bounding box center [622, 13] width 13 height 15
click at [7, 11] on icon at bounding box center [10, 13] width 7 height 7
